Goal: Task Accomplishment & Management: Use online tool/utility

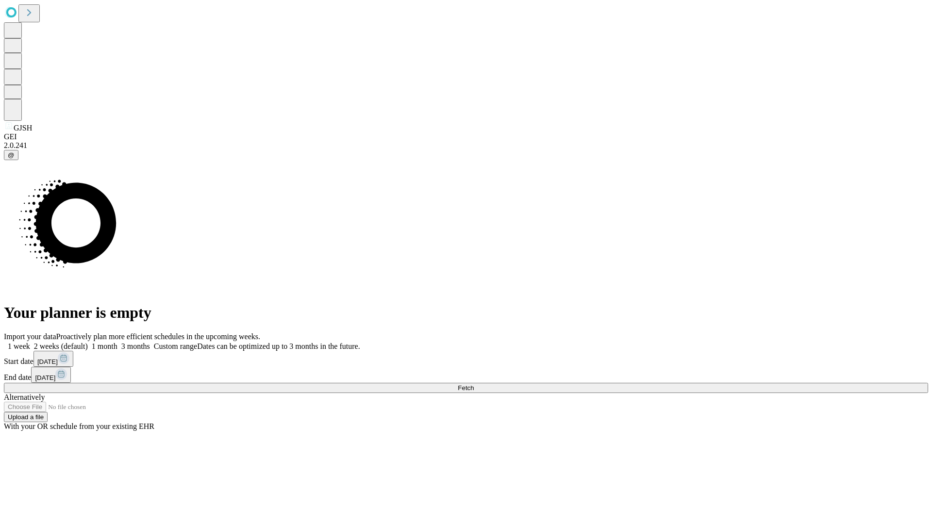
click at [474, 385] on span "Fetch" at bounding box center [466, 388] width 16 height 7
